Goal: Task Accomplishment & Management: Use online tool/utility

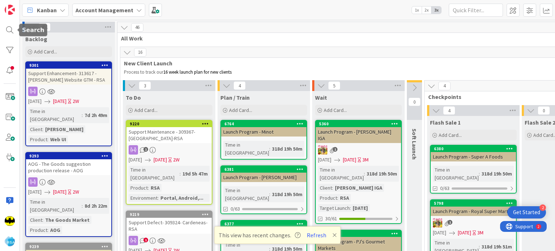
click at [7, 30] on div at bounding box center [10, 30] width 14 height 14
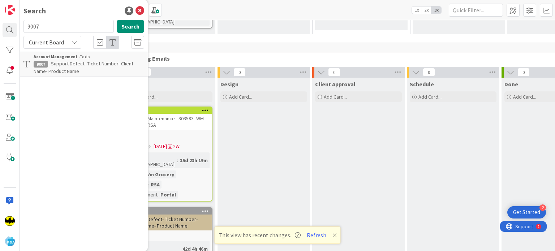
click at [42, 29] on input "9007" at bounding box center [69, 26] width 90 height 13
type input "9383"
click at [78, 66] on span "Support Enhancement- #316228- Cut Bank Big Sky foods- RSA" at bounding box center [87, 67] width 107 height 14
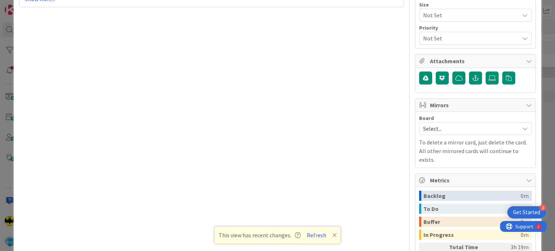
scroll to position [426, 0]
click at [473, 130] on span "Select..." at bounding box center [469, 129] width 93 height 10
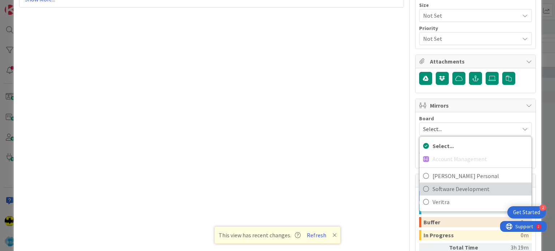
click at [460, 184] on span "Software Development" at bounding box center [480, 189] width 95 height 11
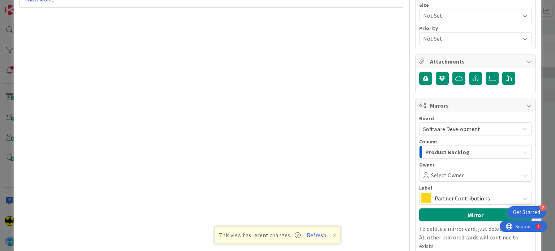
click at [441, 176] on span "Select Owner" at bounding box center [447, 175] width 33 height 9
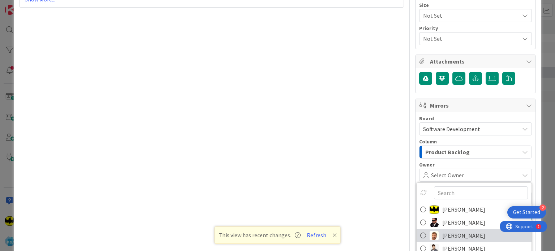
click at [443, 230] on span "[PERSON_NAME]" at bounding box center [464, 235] width 43 height 11
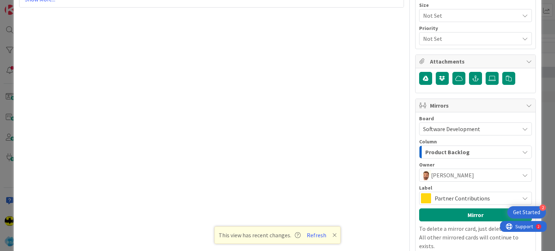
click at [437, 198] on span "Partner Contributions" at bounding box center [475, 198] width 81 height 10
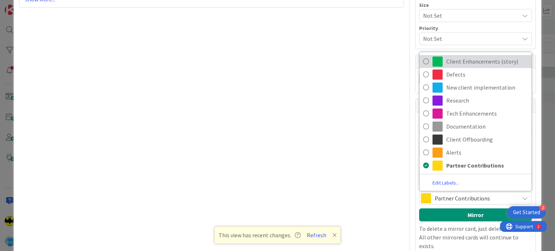
click at [454, 62] on span "Client Enhancements (story)" at bounding box center [488, 61] width 82 height 11
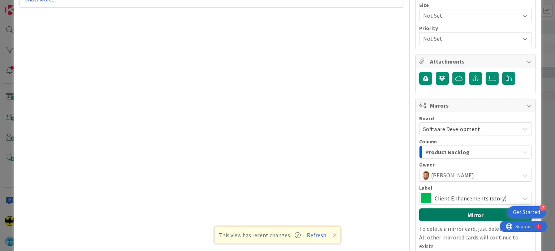
click at [454, 209] on button "Mirror" at bounding box center [475, 215] width 113 height 13
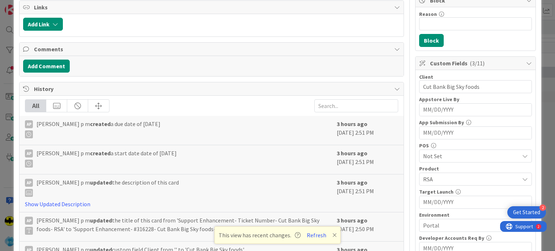
scroll to position [0, 0]
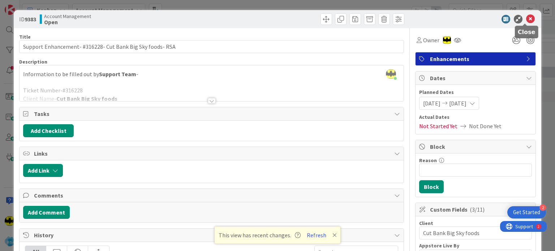
click at [526, 17] on icon at bounding box center [530, 19] width 9 height 9
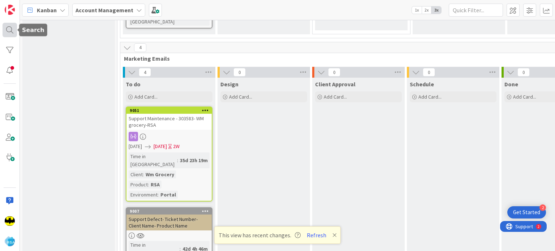
click at [11, 33] on div at bounding box center [10, 30] width 14 height 14
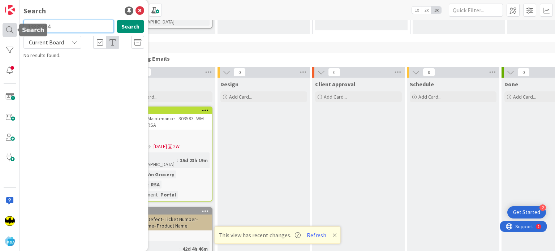
drag, startPoint x: 39, startPoint y: 27, endPoint x: 8, endPoint y: 28, distance: 30.7
click at [8, 28] on div "Search 93839384 Search Current Board No results found." at bounding box center [10, 125] width 20 height 251
type input "9384"
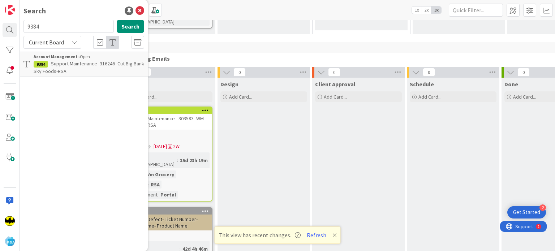
click at [92, 71] on p "Support Maintenance -316246- Cut Big Bank Sky Foods-RSA" at bounding box center [89, 67] width 111 height 15
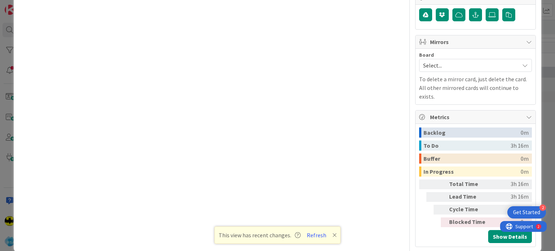
scroll to position [452, 0]
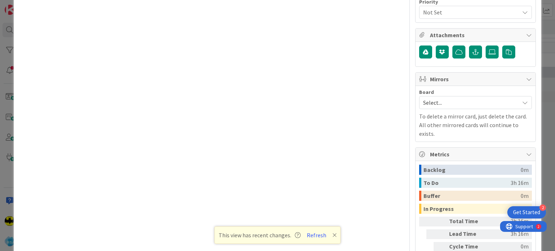
click at [447, 99] on span "Select..." at bounding box center [469, 103] width 93 height 10
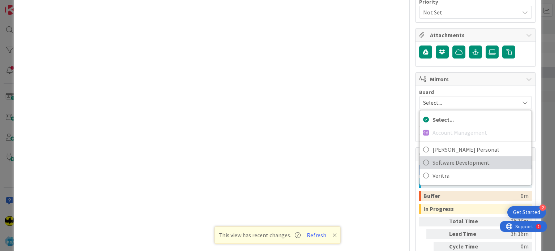
click at [445, 157] on span "Software Development" at bounding box center [480, 162] width 95 height 11
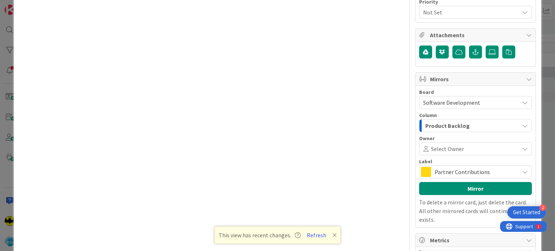
click at [439, 145] on span "Select Owner" at bounding box center [447, 149] width 33 height 9
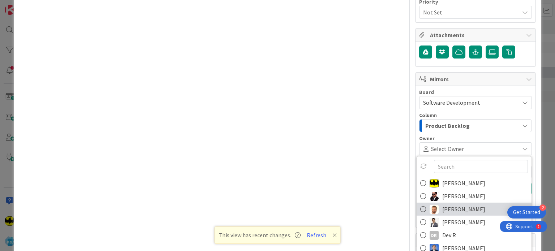
click at [443, 208] on span "[PERSON_NAME]" at bounding box center [464, 209] width 43 height 11
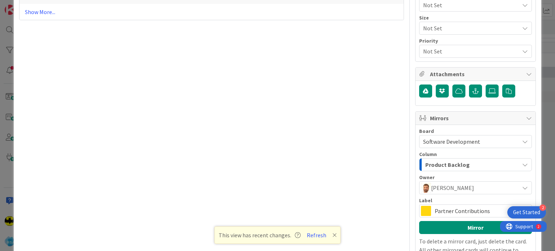
scroll to position [413, 0]
click at [443, 208] on span "Partner Contributions" at bounding box center [475, 211] width 81 height 10
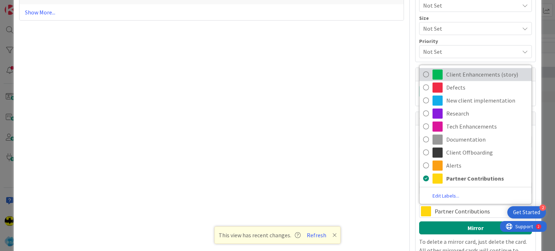
click at [473, 78] on link "Client Enhancements (story)" at bounding box center [476, 74] width 112 height 13
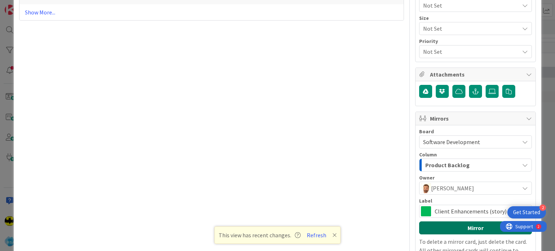
click at [458, 223] on button "Mirror" at bounding box center [475, 228] width 113 height 13
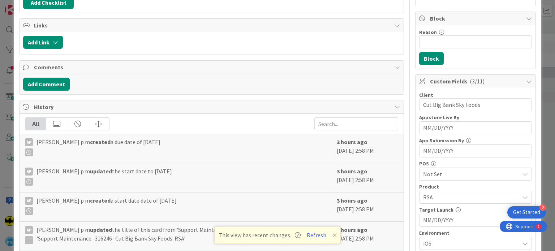
scroll to position [0, 0]
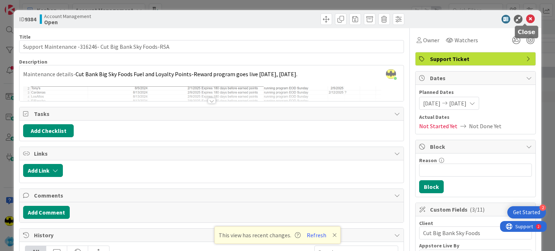
click at [526, 20] on icon at bounding box center [530, 19] width 9 height 9
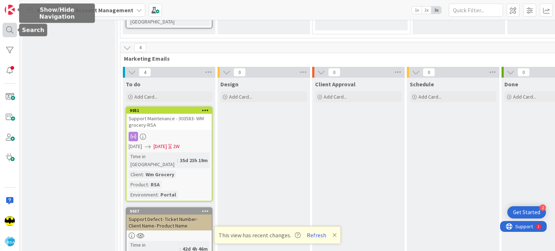
click at [12, 29] on div at bounding box center [10, 30] width 14 height 14
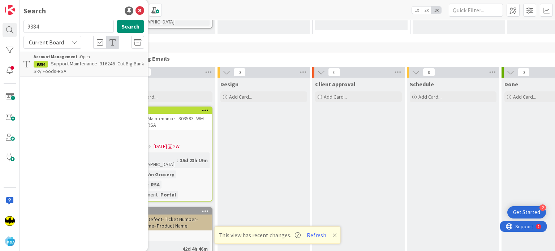
click at [63, 24] on input "9384" at bounding box center [69, 26] width 90 height 13
type input "9385"
click at [73, 64] on span "Support Defect- 316203- Bradfoard general Store- RSA" at bounding box center [80, 67] width 93 height 14
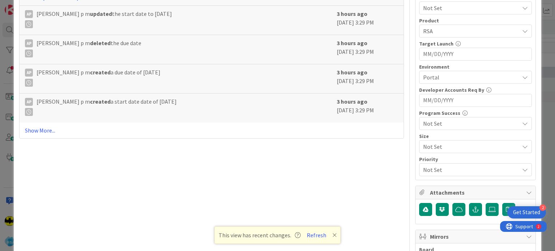
scroll to position [490, 0]
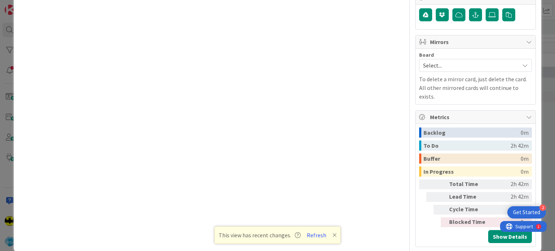
click at [475, 66] on span "Select..." at bounding box center [469, 65] width 93 height 10
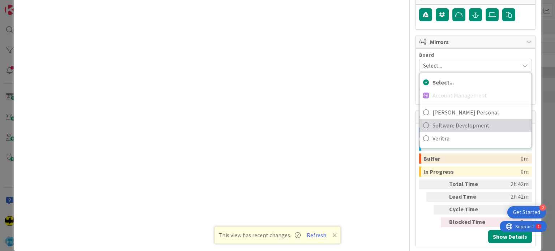
click at [464, 120] on span "Software Development" at bounding box center [480, 125] width 95 height 11
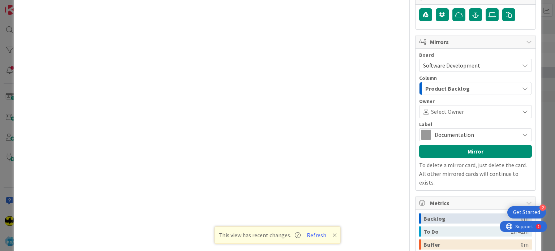
click at [454, 112] on span "Select Owner" at bounding box center [447, 111] width 33 height 9
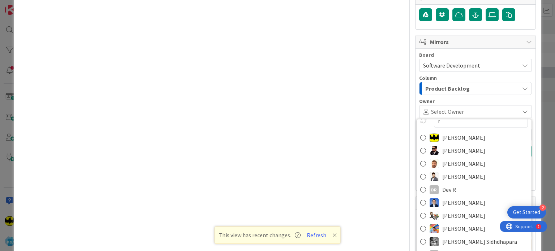
scroll to position [0, 0]
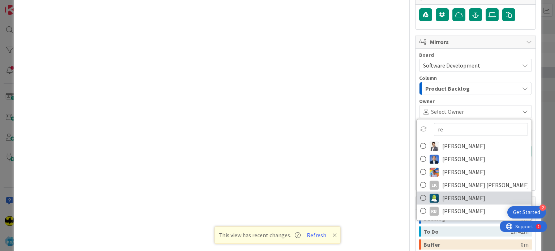
type input "re"
click at [448, 198] on span "[PERSON_NAME]" at bounding box center [464, 198] width 43 height 11
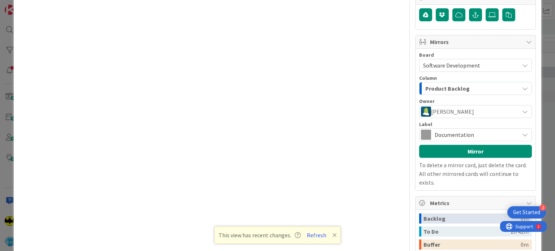
click at [473, 133] on span "Documentation" at bounding box center [475, 135] width 81 height 10
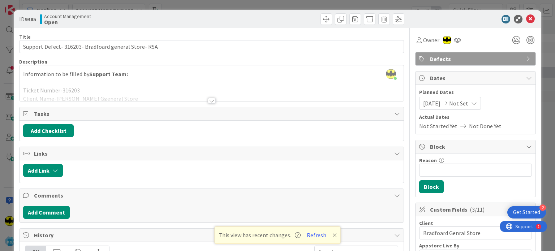
click at [217, 98] on div at bounding box center [212, 92] width 384 height 18
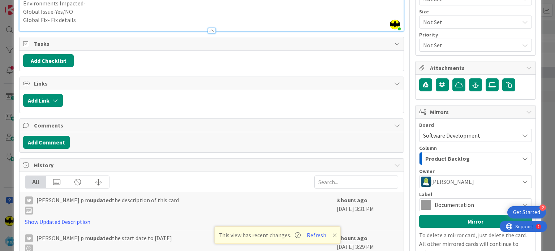
scroll to position [422, 0]
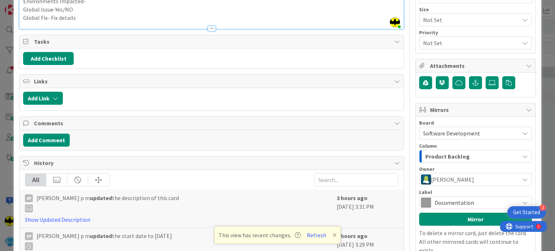
click at [452, 202] on span "Documentation" at bounding box center [475, 203] width 81 height 10
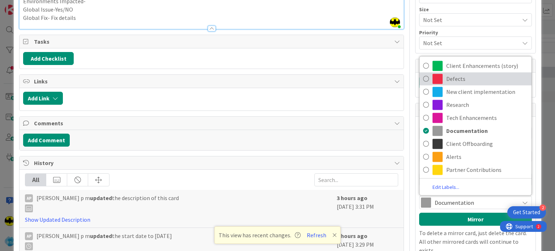
click at [472, 82] on link "Defects" at bounding box center [476, 78] width 112 height 13
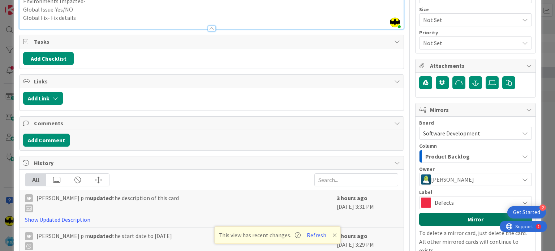
click at [456, 213] on button "Mirror" at bounding box center [475, 219] width 113 height 13
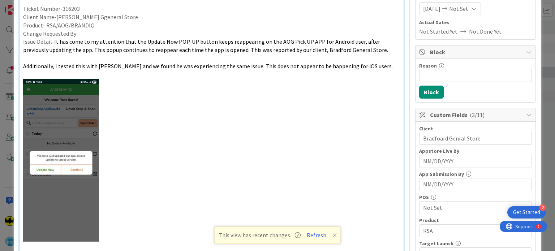
scroll to position [0, 0]
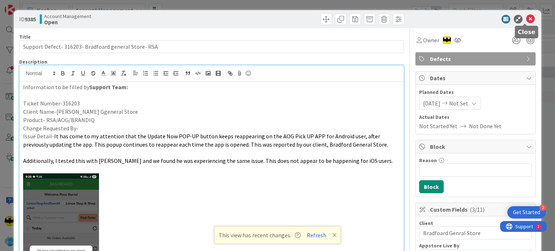
click at [526, 16] on icon at bounding box center [530, 19] width 9 height 9
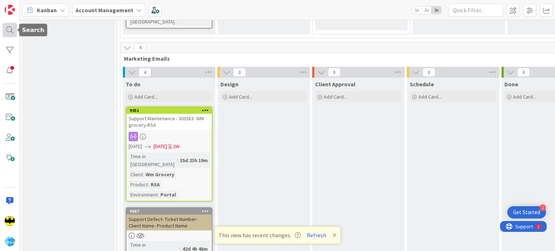
click at [5, 35] on div at bounding box center [10, 30] width 14 height 14
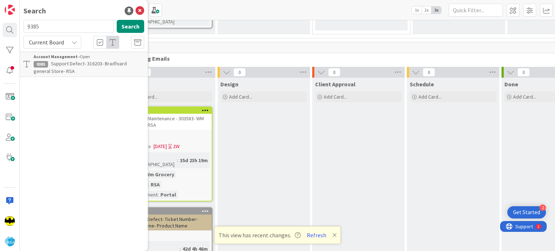
click at [44, 25] on input "9385" at bounding box center [69, 26] width 90 height 13
type input "9387"
click at [81, 59] on div "Account Management › Open" at bounding box center [89, 57] width 111 height 7
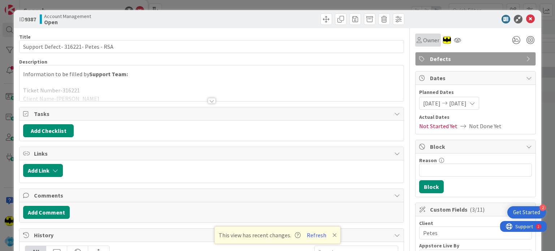
click at [427, 45] on div "Owner" at bounding box center [428, 40] width 26 height 13
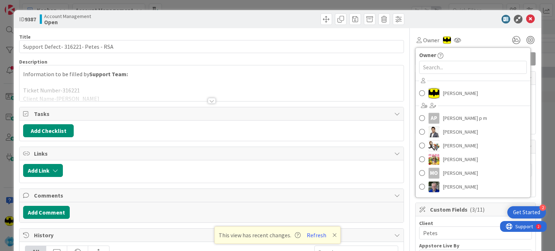
click at [470, 36] on div "Owner Owner [PERSON_NAME] Ap [PERSON_NAME] p m [PERSON_NAME] [PERSON_NAME] [PER…" at bounding box center [475, 40] width 121 height 13
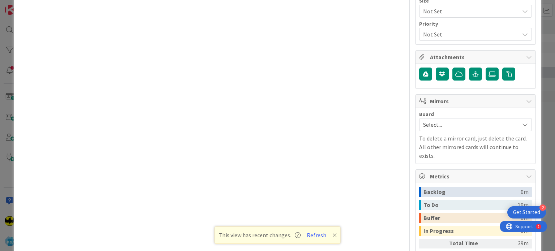
scroll to position [429, 0]
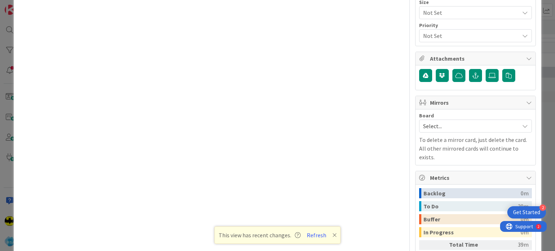
click at [457, 124] on span "Select..." at bounding box center [469, 126] width 93 height 10
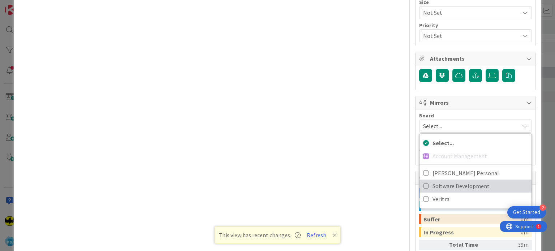
click at [449, 188] on span "Software Development" at bounding box center [480, 186] width 95 height 11
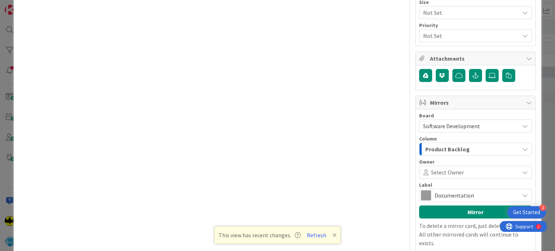
click at [444, 169] on span "Select Owner" at bounding box center [447, 172] width 33 height 9
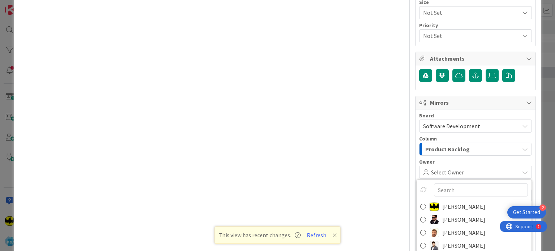
click at [446, 186] on input "text" at bounding box center [481, 190] width 94 height 13
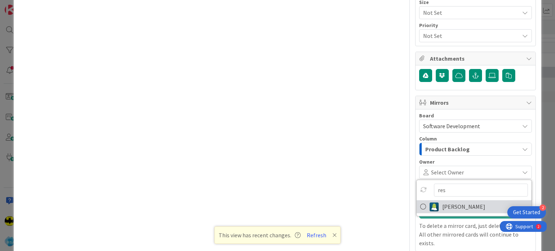
type input "res"
click at [448, 201] on span "[PERSON_NAME]" at bounding box center [464, 206] width 43 height 11
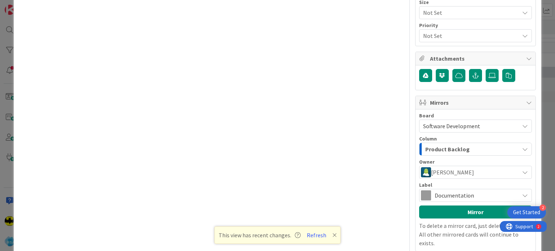
click at [456, 193] on span "Documentation" at bounding box center [475, 196] width 81 height 10
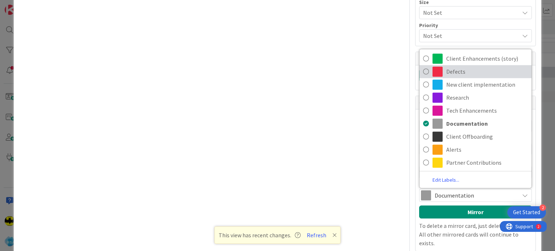
click at [470, 73] on span "Defects" at bounding box center [488, 71] width 82 height 11
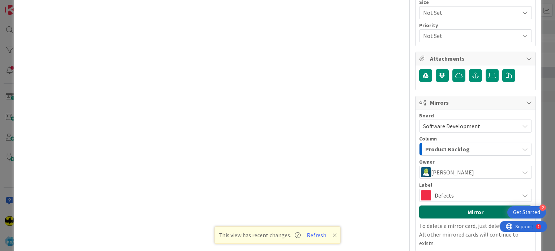
click at [470, 213] on button "Mirror" at bounding box center [475, 212] width 113 height 13
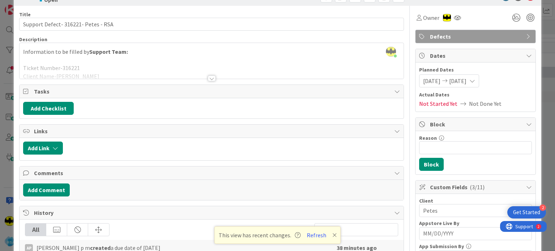
scroll to position [0, 0]
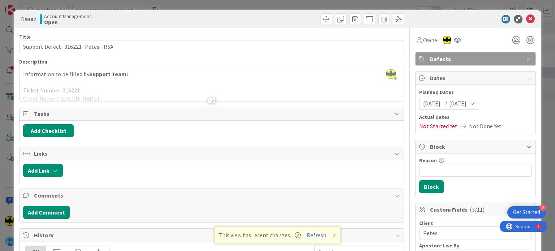
click at [210, 102] on div at bounding box center [212, 101] width 8 height 6
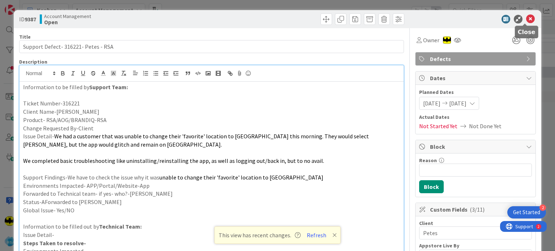
click at [526, 16] on icon at bounding box center [530, 19] width 9 height 9
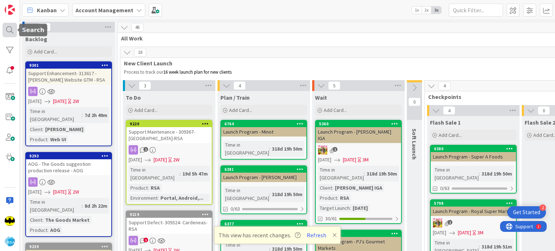
click at [8, 28] on div at bounding box center [10, 30] width 14 height 14
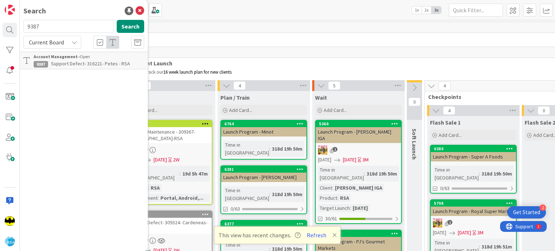
click at [58, 26] on input "9387" at bounding box center [69, 26] width 90 height 13
type input "9386"
click at [85, 55] on div "Account Management › Open" at bounding box center [89, 57] width 111 height 7
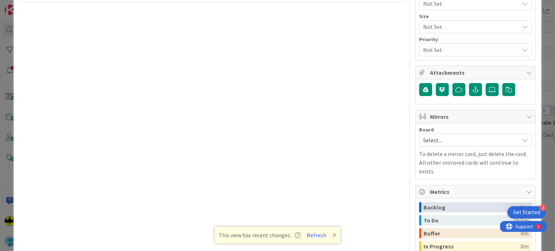
scroll to position [415, 0]
click at [460, 136] on span "Select..." at bounding box center [469, 140] width 93 height 10
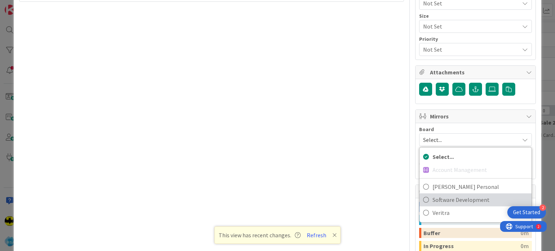
click at [457, 195] on span "Software Development" at bounding box center [480, 200] width 95 height 11
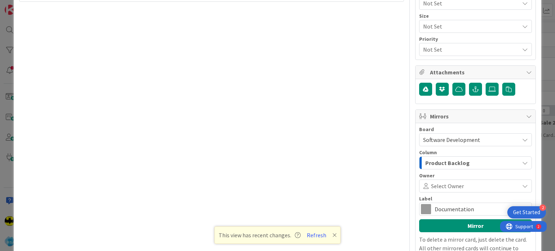
click at [464, 185] on span at bounding box center [490, 186] width 53 height 6
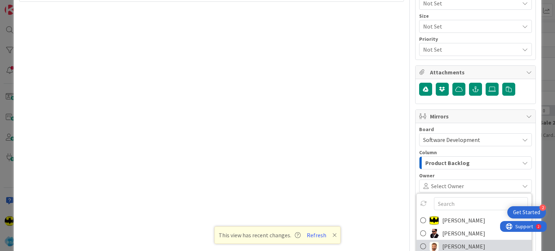
click at [452, 243] on span "[PERSON_NAME]" at bounding box center [464, 246] width 43 height 11
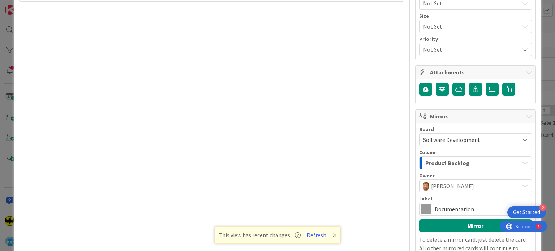
click at [448, 210] on span "Documentation" at bounding box center [475, 209] width 81 height 10
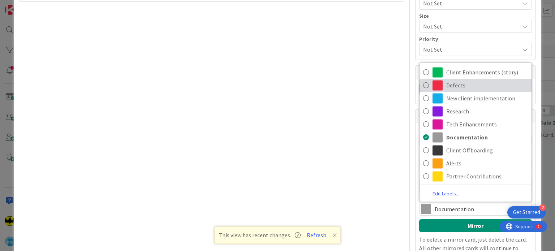
click at [453, 82] on span "Defects" at bounding box center [488, 85] width 82 height 11
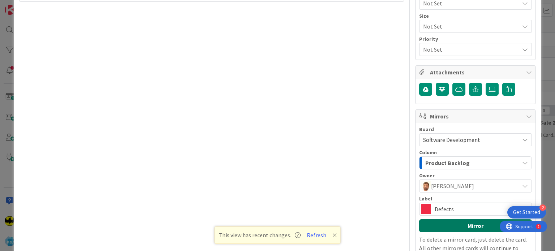
click at [465, 219] on button "Mirror" at bounding box center [475, 225] width 113 height 13
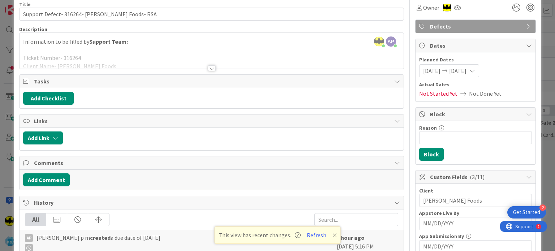
scroll to position [0, 0]
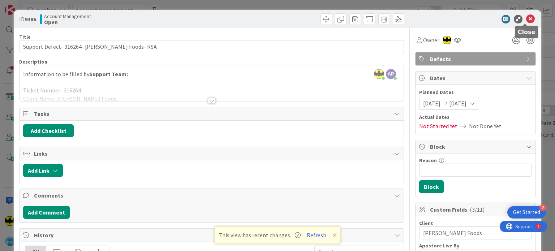
click at [526, 21] on icon at bounding box center [530, 19] width 9 height 9
